Goal: Information Seeking & Learning: Learn about a topic

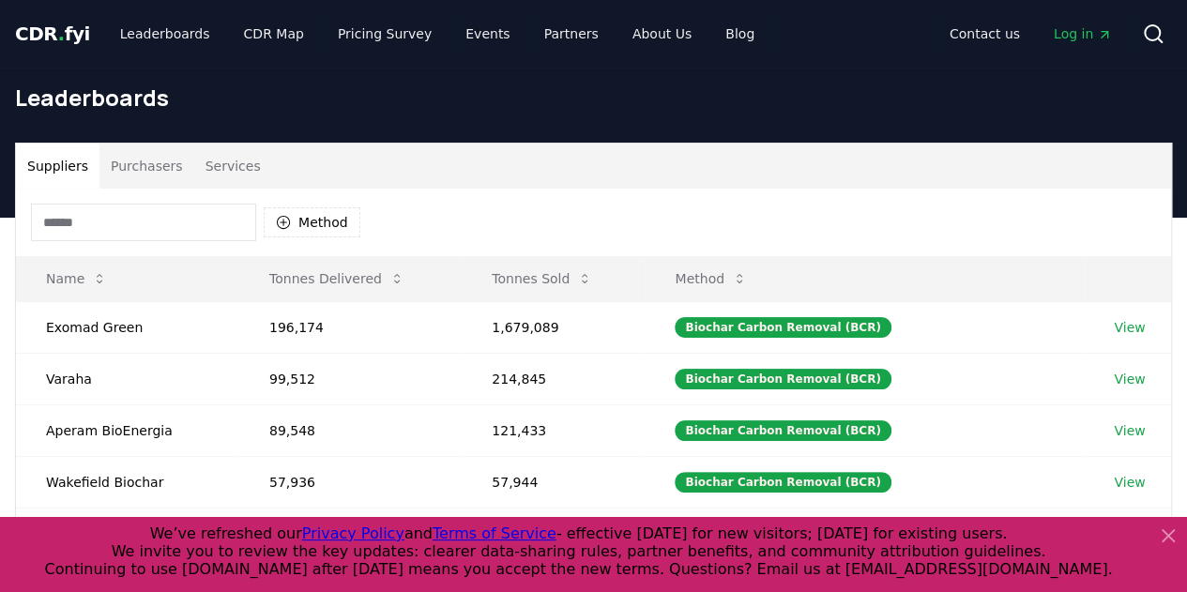
scroll to position [9, 0]
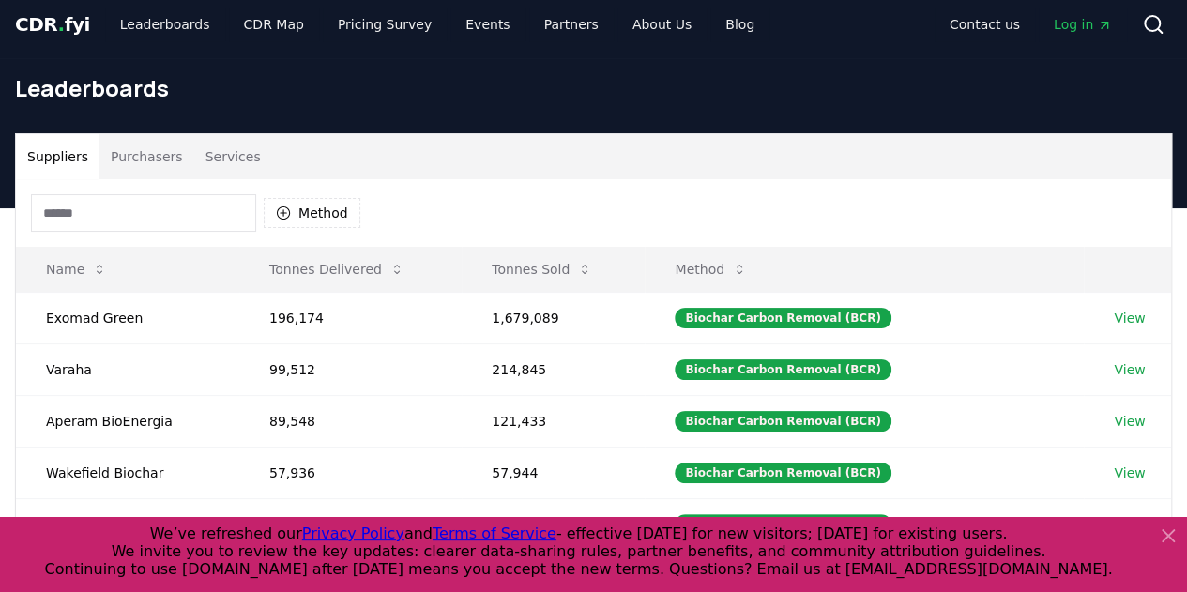
click at [201, 209] on input at bounding box center [143, 213] width 225 height 38
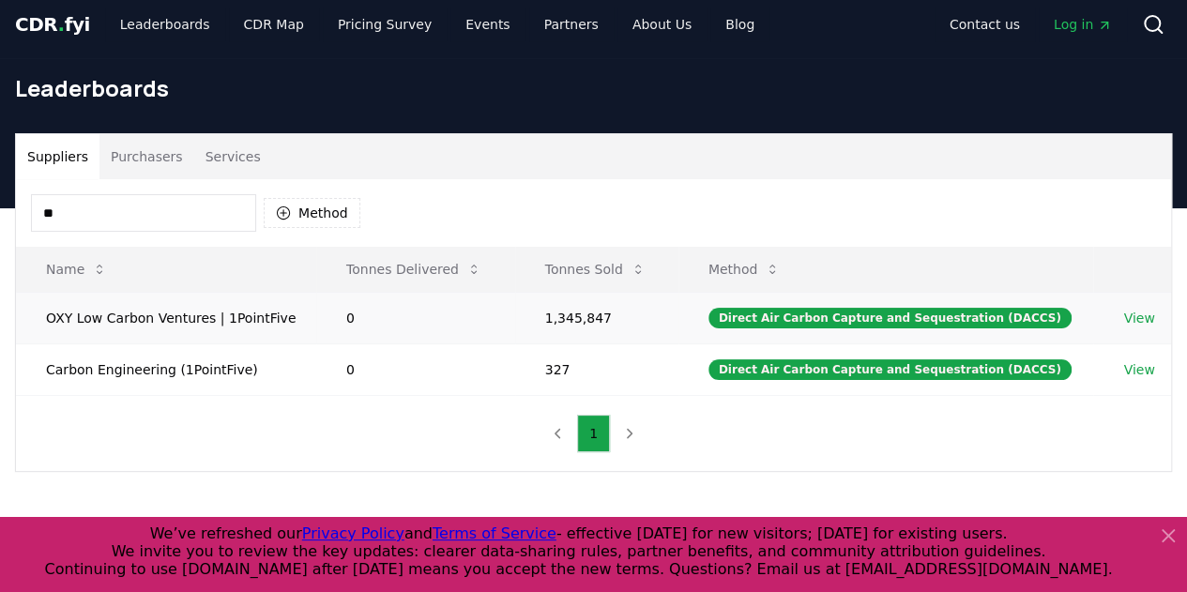
type input "**"
click at [199, 314] on td "OXY Low Carbon Ventures | 1PointFive" at bounding box center [166, 318] width 300 height 52
click at [1145, 312] on link "View" at bounding box center [1138, 318] width 31 height 19
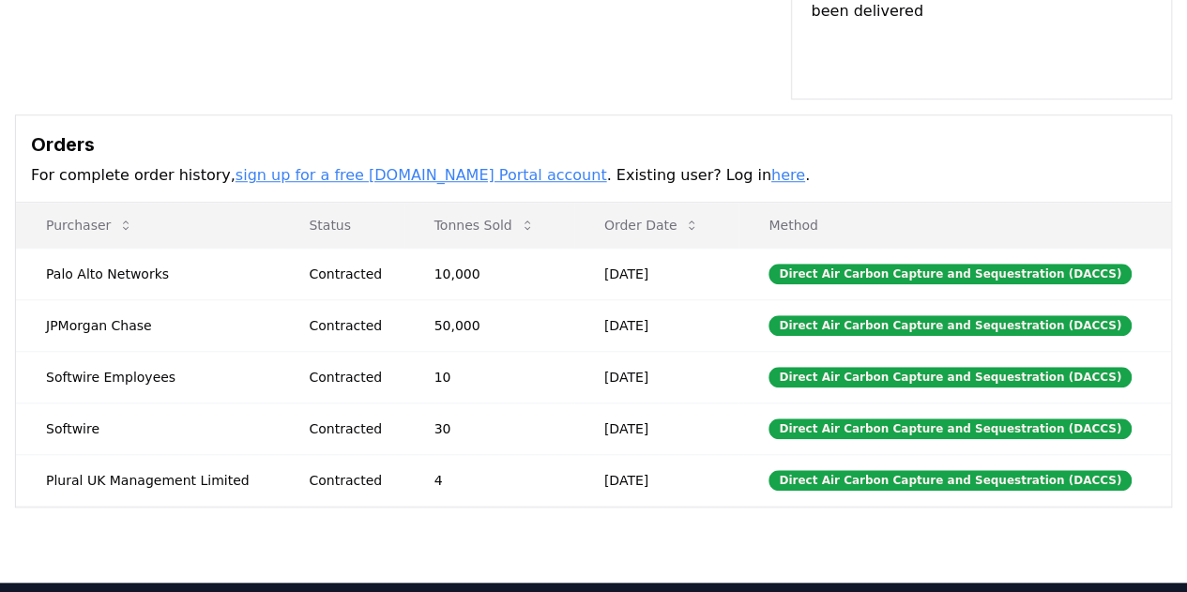
scroll to position [609, 0]
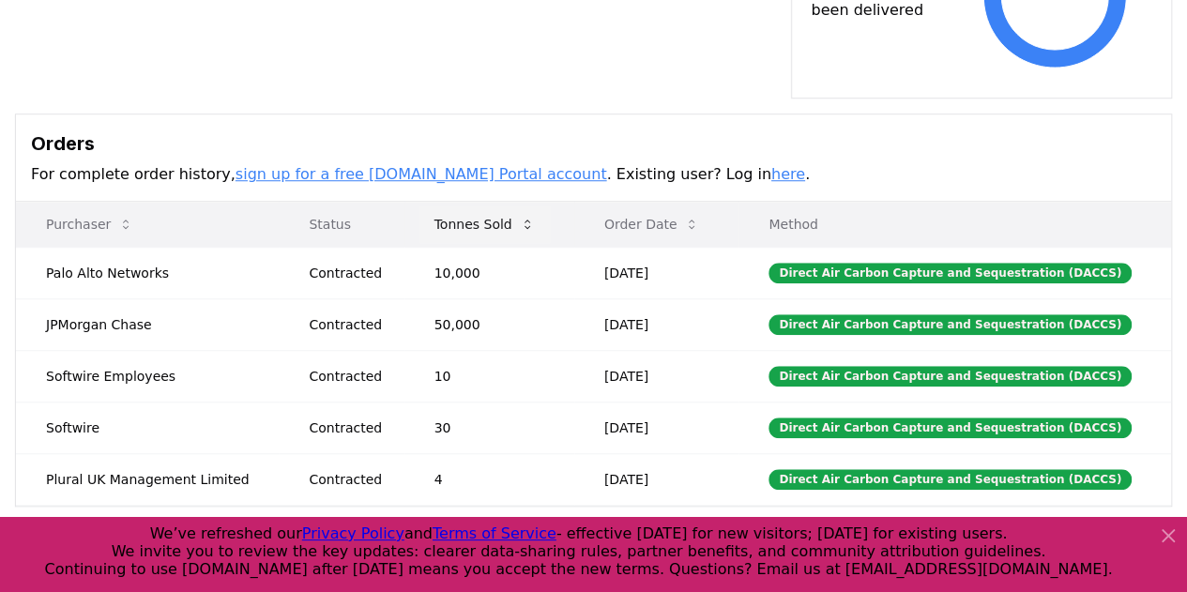
click at [505, 205] on button "Tonnes Sold" at bounding box center [484, 224] width 130 height 38
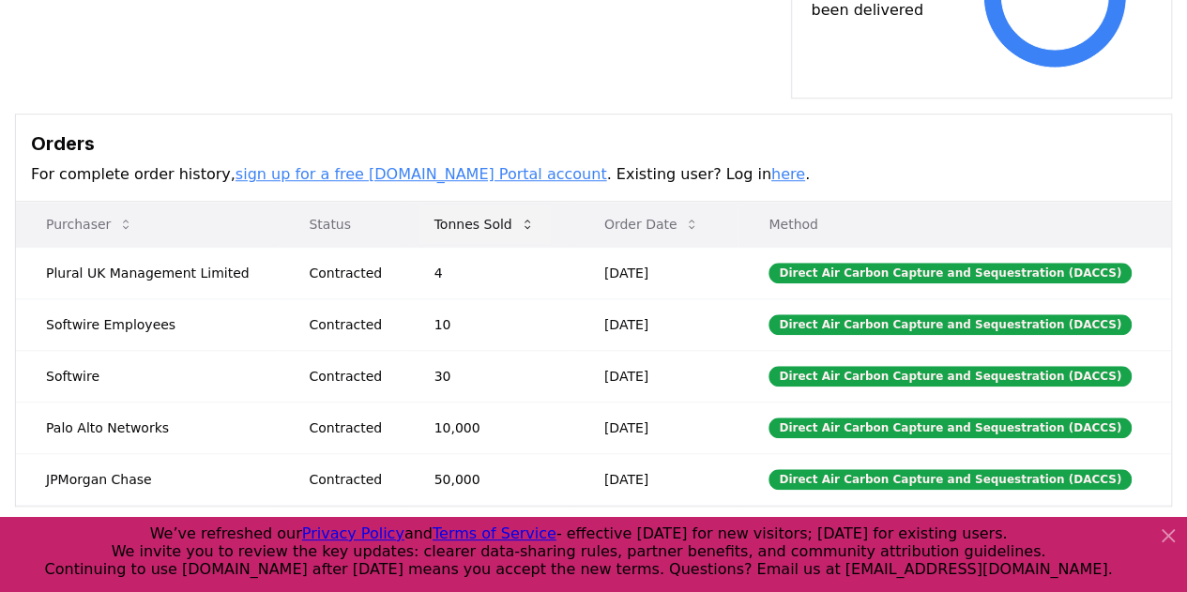
click at [497, 205] on button "Tonnes Sold" at bounding box center [484, 224] width 130 height 38
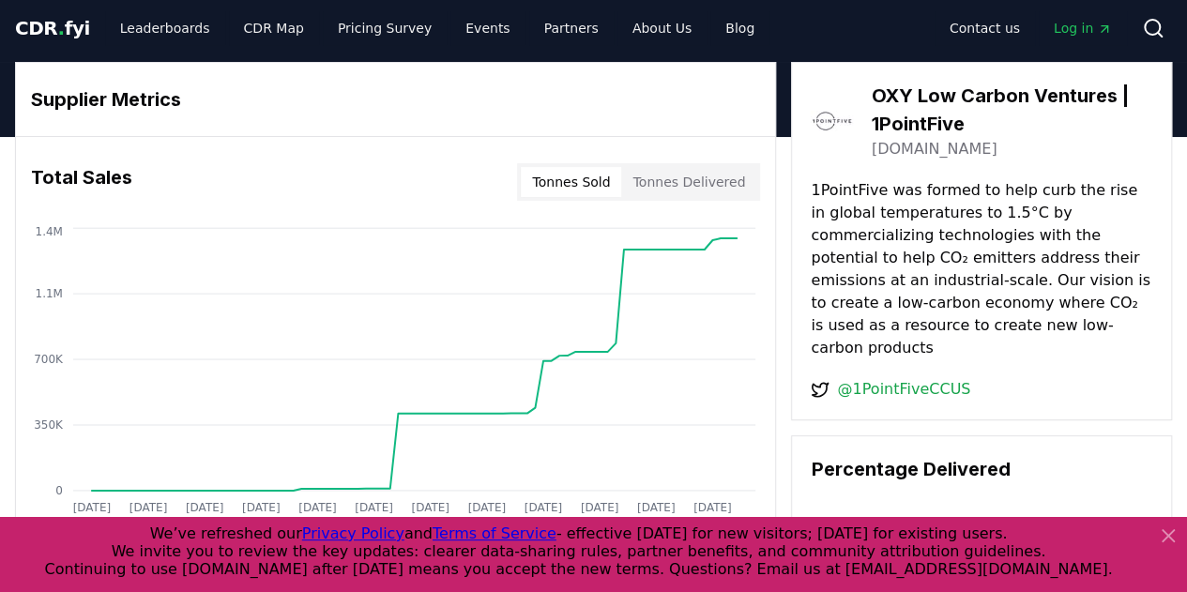
scroll to position [0, 0]
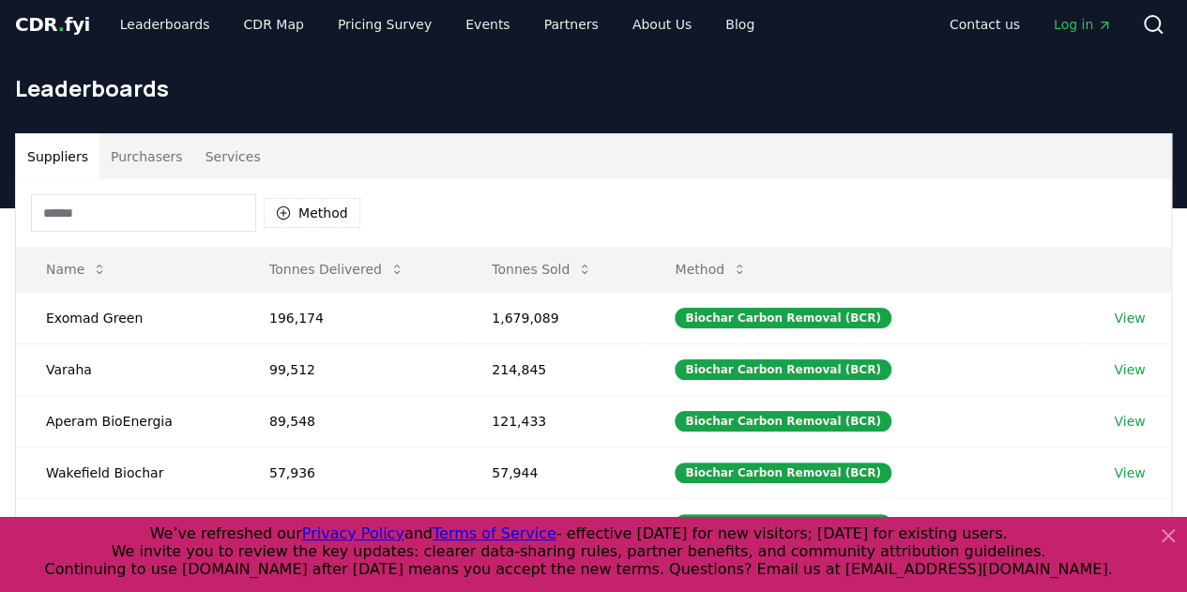
scroll to position [99, 0]
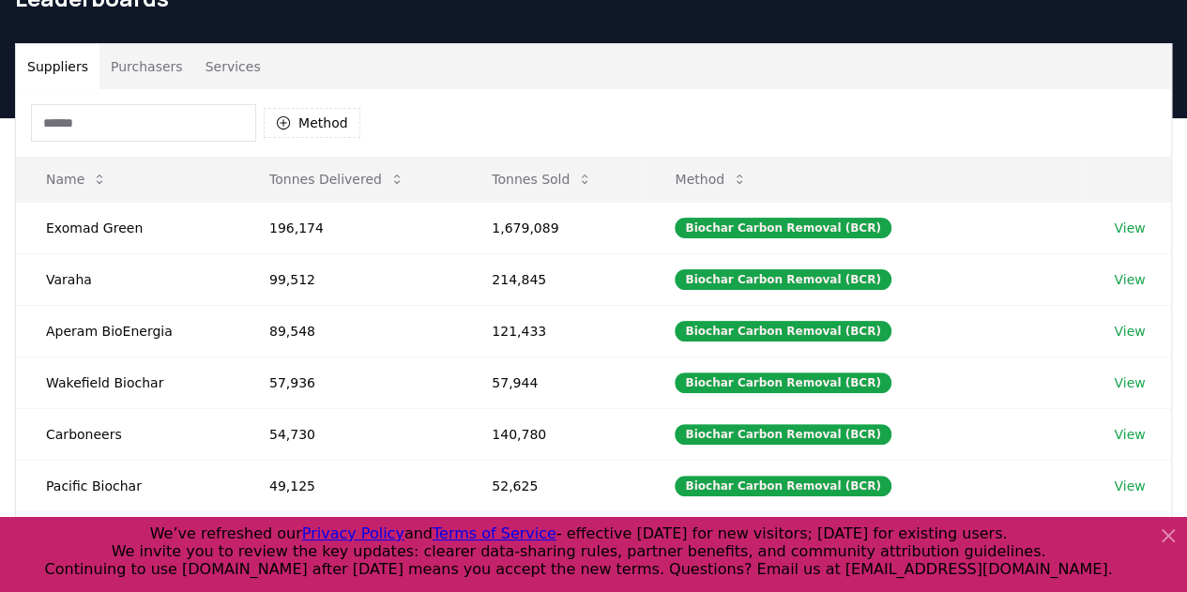
click at [105, 110] on input at bounding box center [143, 123] width 225 height 38
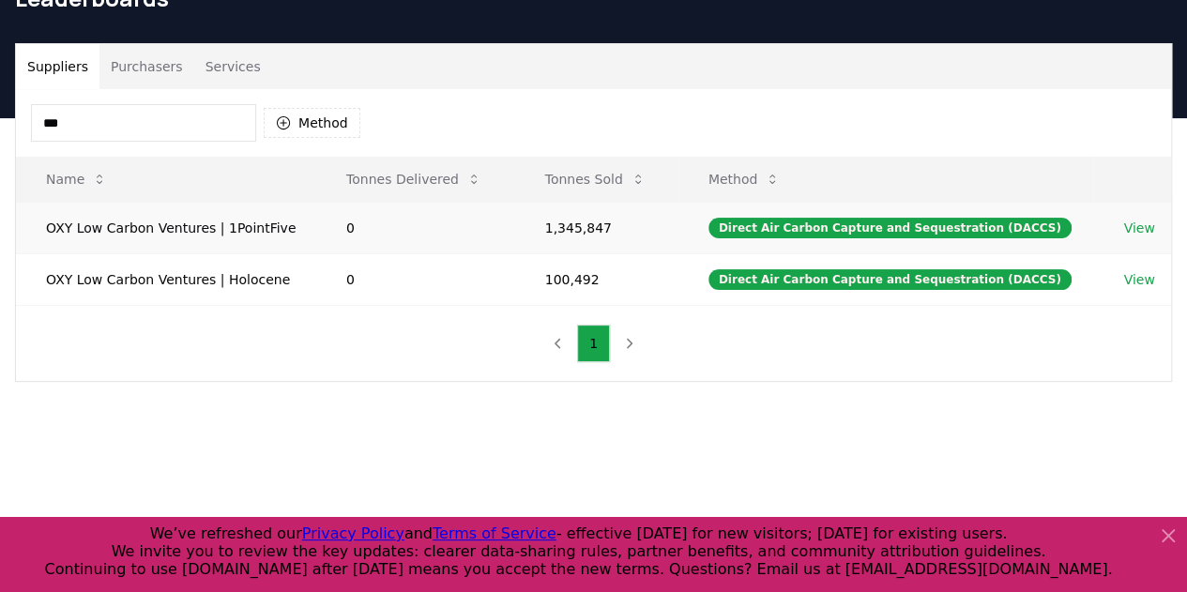
type input "***"
click at [1127, 228] on link "View" at bounding box center [1138, 228] width 31 height 19
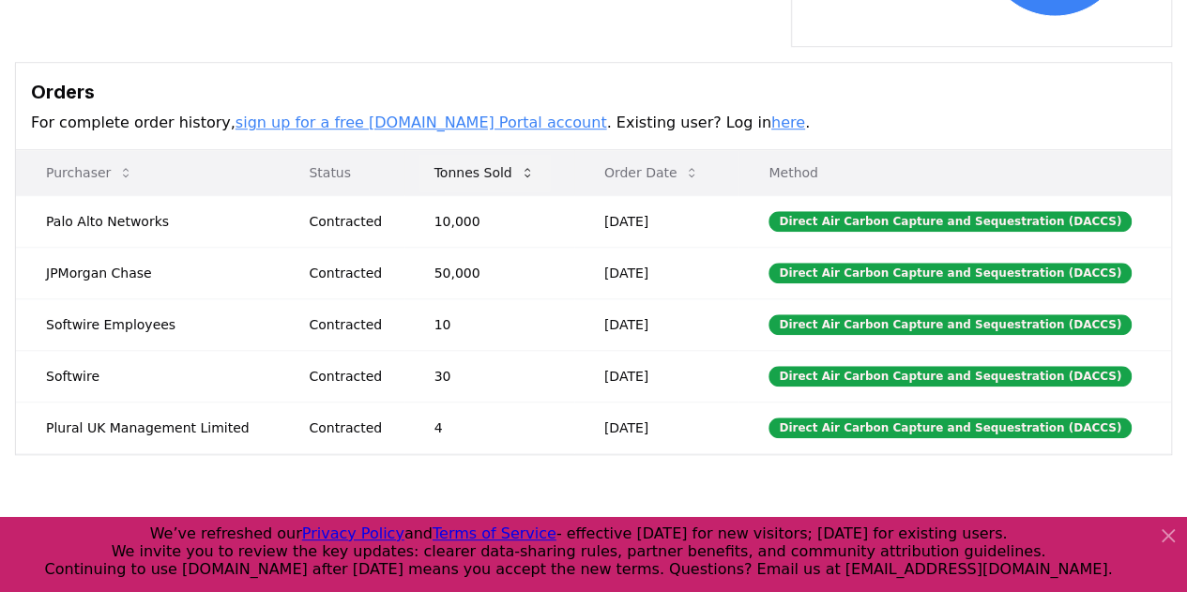
scroll to position [661, 0]
